Goal: Task Accomplishment & Management: Use online tool/utility

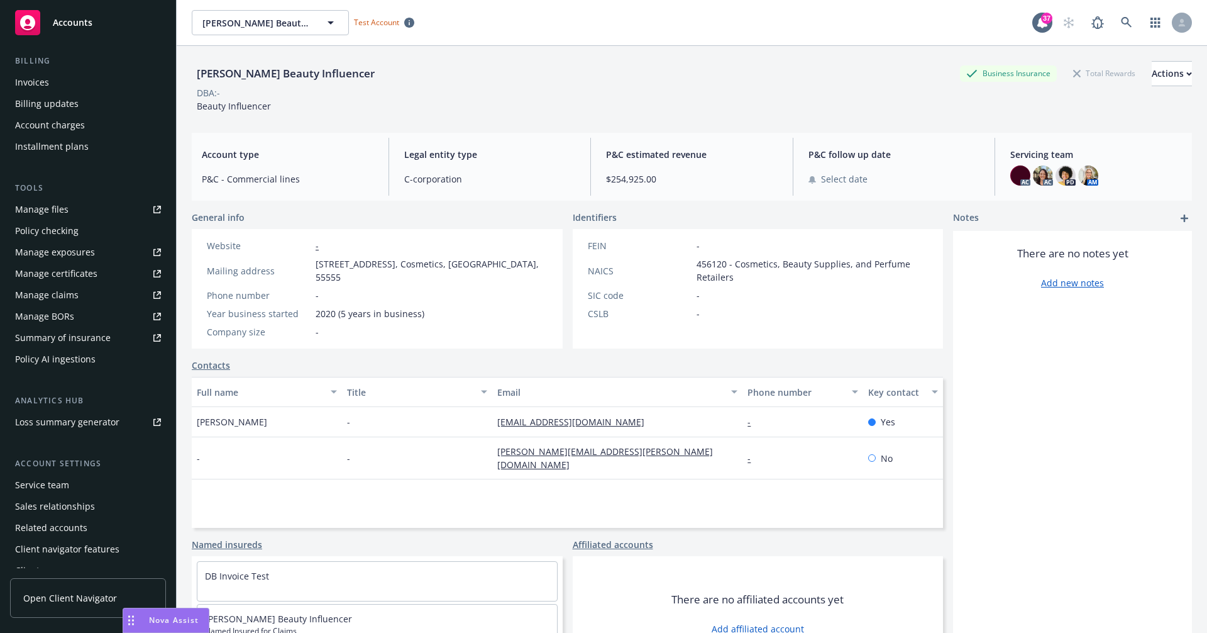
scroll to position [228, 0]
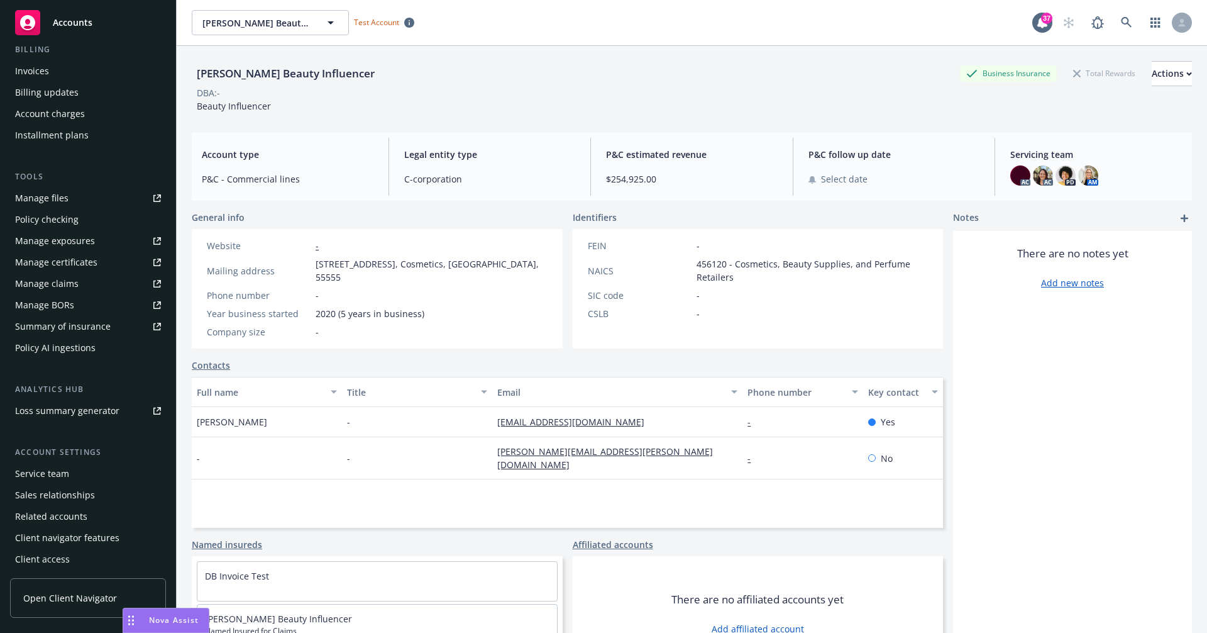
click at [89, 343] on div "Policy AI ingestions" at bounding box center [55, 348] width 80 height 20
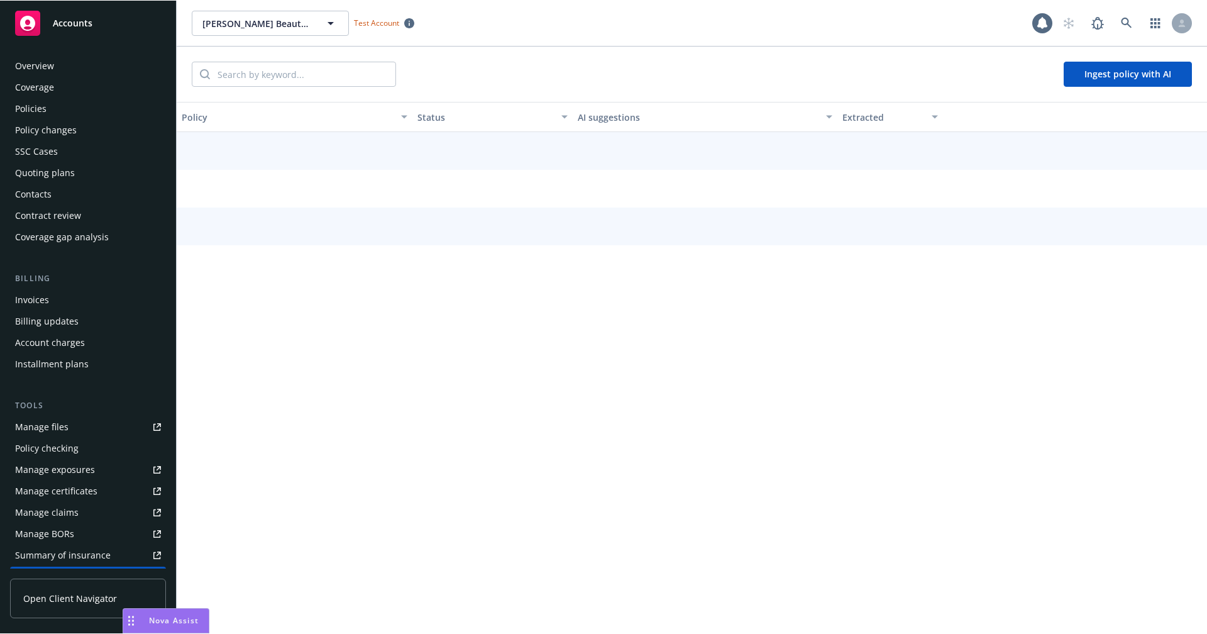
scroll to position [228, 0]
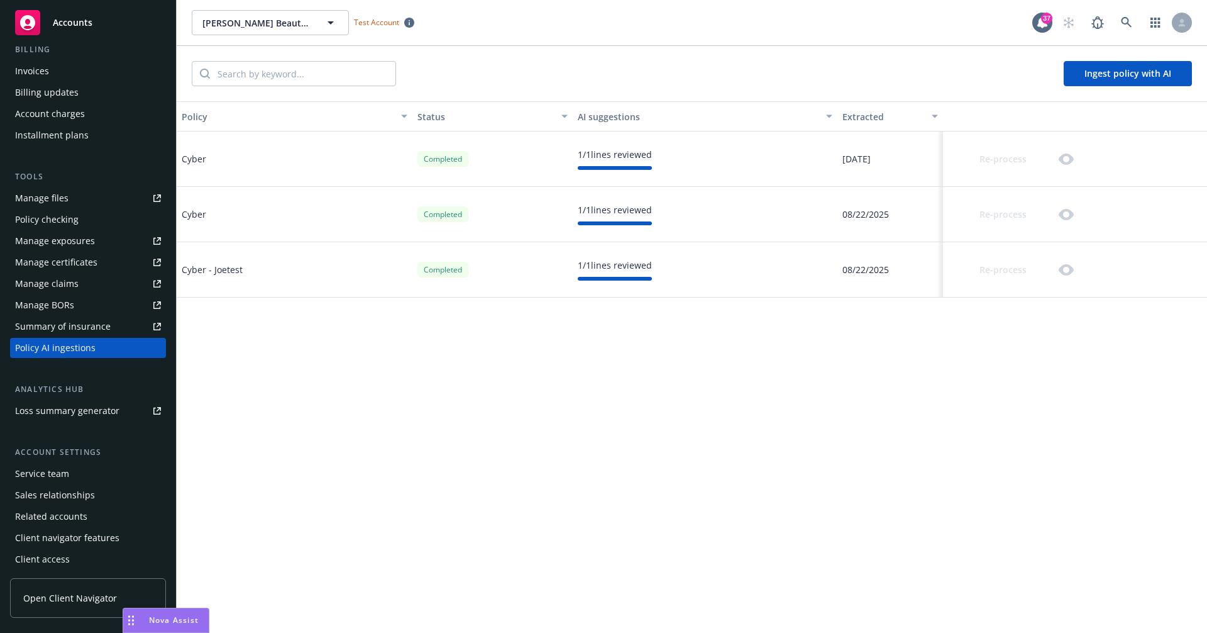
click at [1088, 158] on div "Re-process" at bounding box center [1075, 158] width 264 height 55
click at [590, 167] on div at bounding box center [615, 168] width 74 height 4
click at [1050, 168] on div "Re-process" at bounding box center [1013, 159] width 131 height 25
click at [594, 154] on div "1 / 1 lines reviewed" at bounding box center [615, 154] width 74 height 13
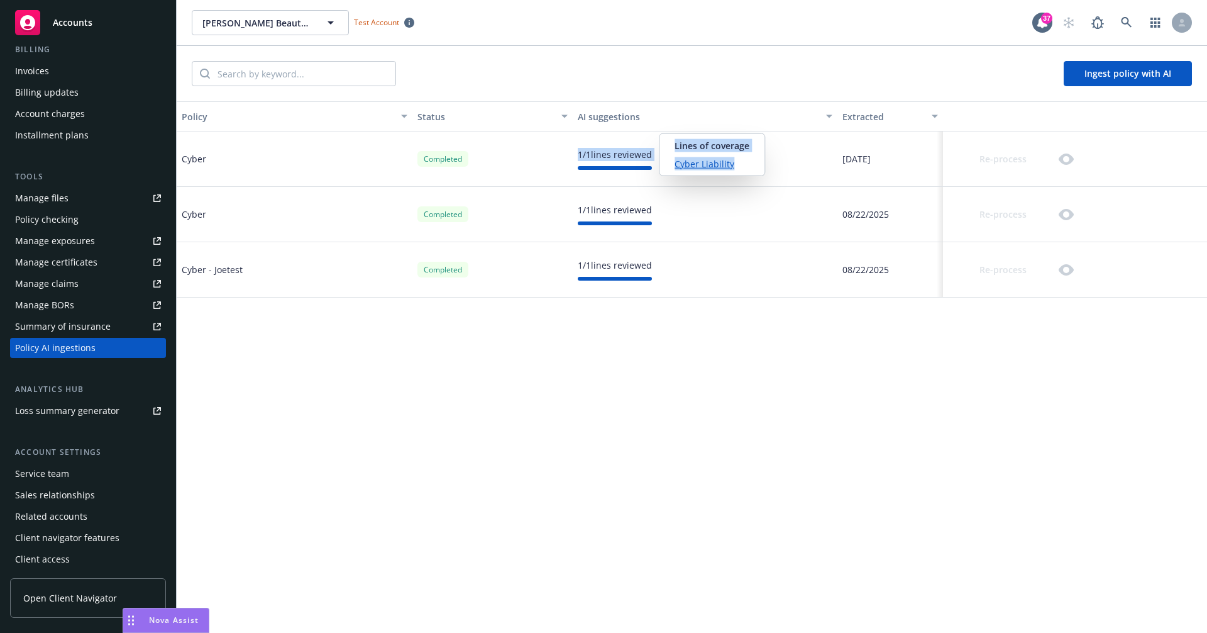
click at [594, 153] on div "1 / 1 lines reviewed" at bounding box center [615, 154] width 74 height 13
click at [630, 212] on div "1 / 1 lines reviewed" at bounding box center [615, 209] width 74 height 13
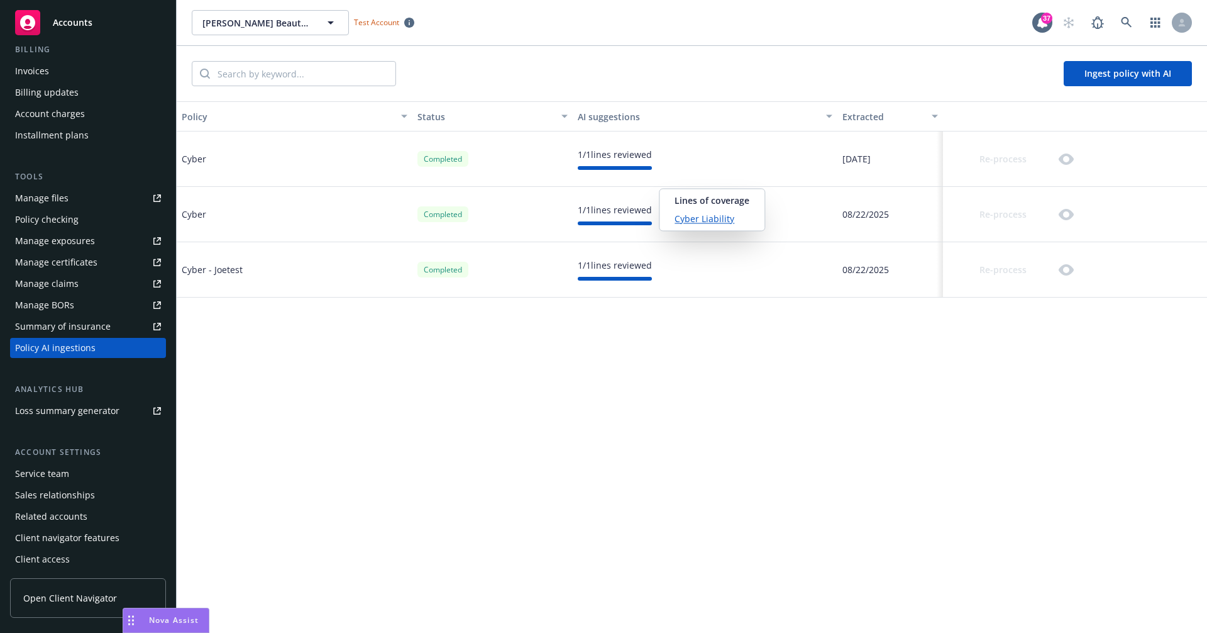
click at [690, 216] on link "Cyber Liability" at bounding box center [712, 218] width 75 height 13
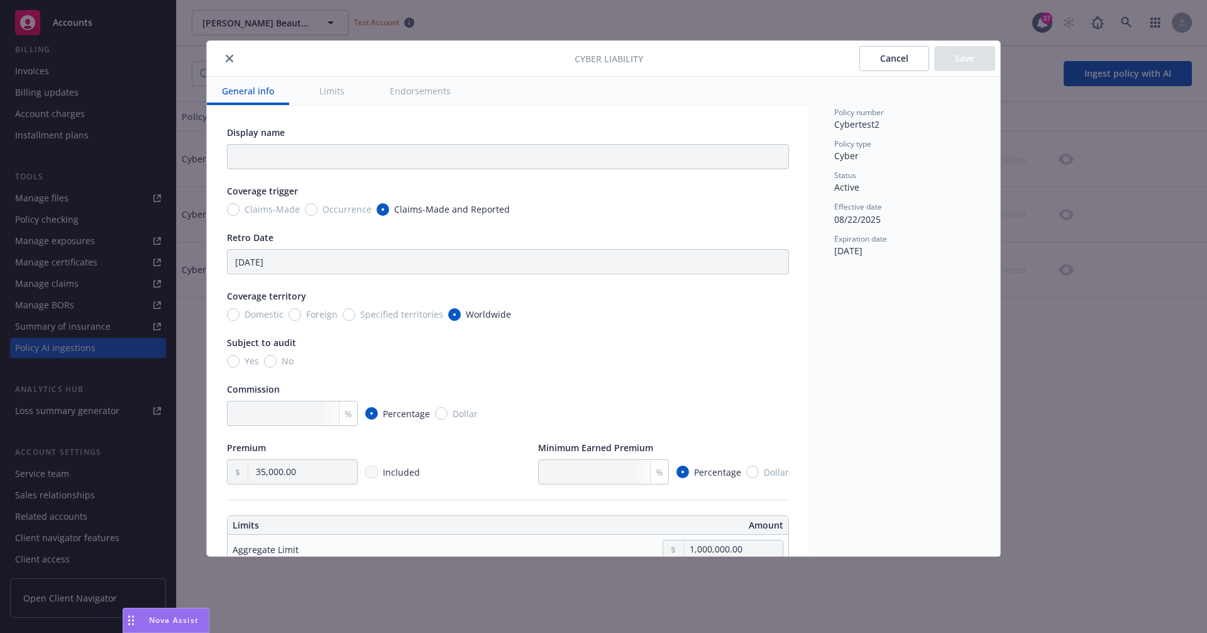
click at [232, 57] on icon "close" at bounding box center [230, 59] width 8 height 8
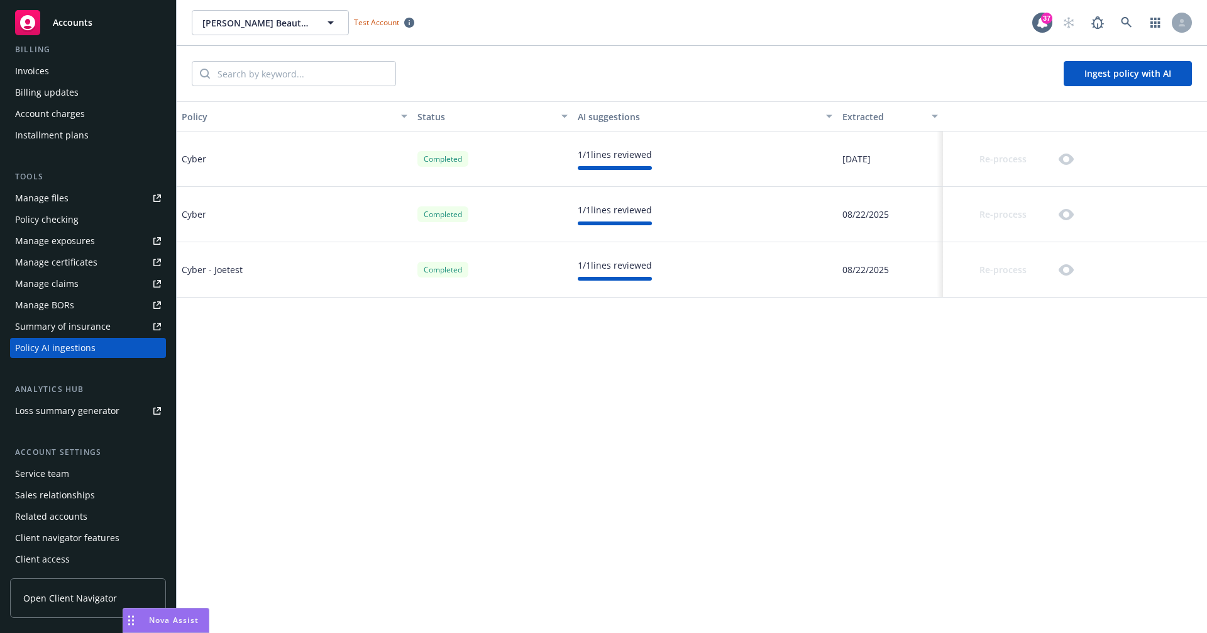
click at [1062, 200] on div "Re-process" at bounding box center [1075, 214] width 264 height 55
click at [1054, 264] on div "Re-process" at bounding box center [1013, 269] width 131 height 25
click at [1058, 174] on div "Re-process" at bounding box center [1075, 158] width 264 height 55
click at [1063, 207] on div "Re-process" at bounding box center [1013, 214] width 131 height 25
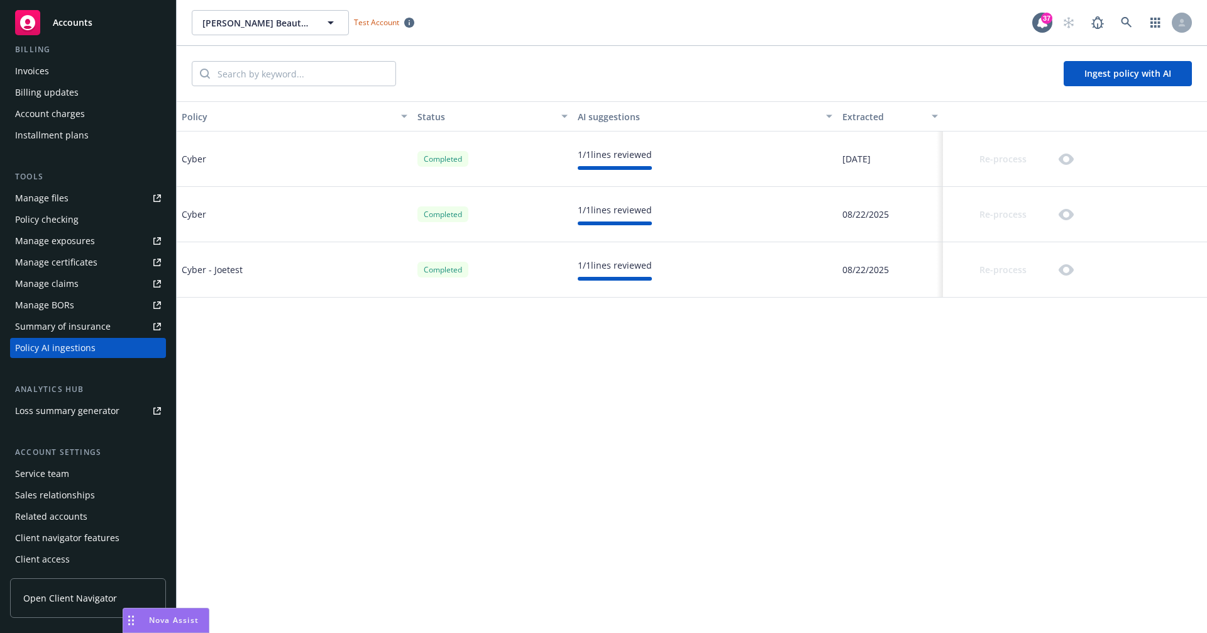
click at [1072, 279] on div "Re-process" at bounding box center [1013, 269] width 131 height 25
click at [1050, 157] on div "Re-process" at bounding box center [1013, 159] width 131 height 25
click at [96, 341] on div "Policy AI ingestions" at bounding box center [88, 348] width 146 height 20
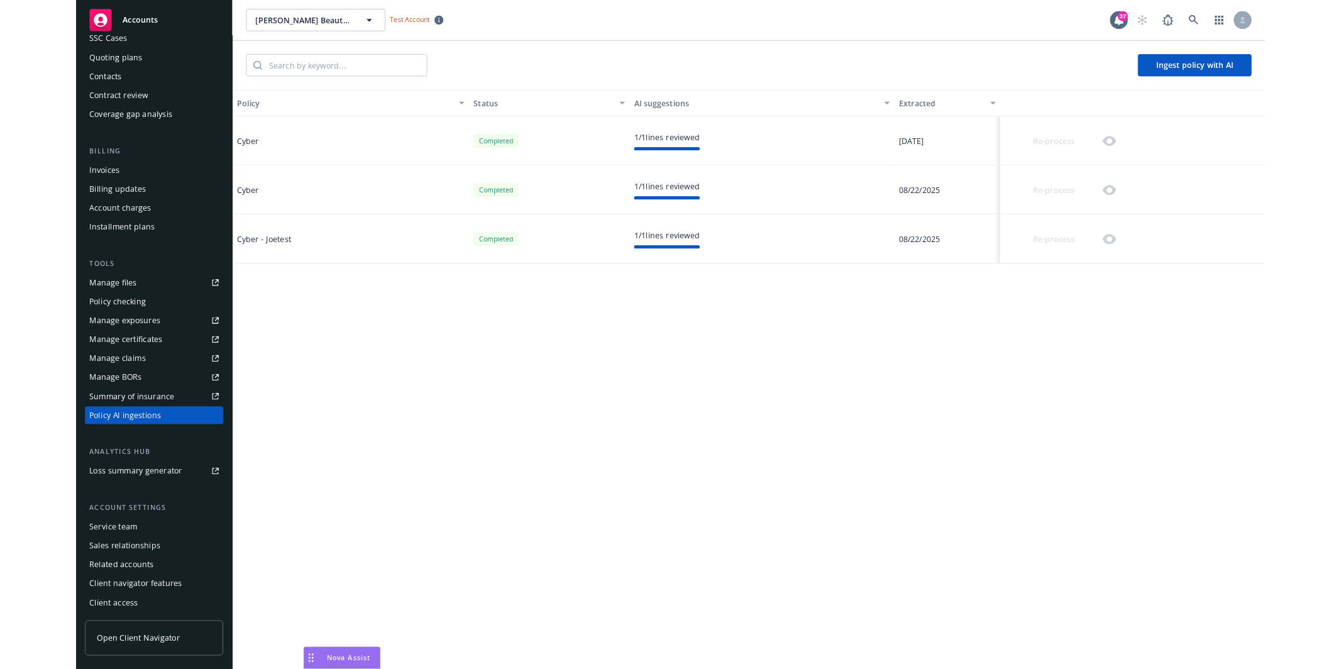
scroll to position [192, 0]
